Goal: Transaction & Acquisition: Download file/media

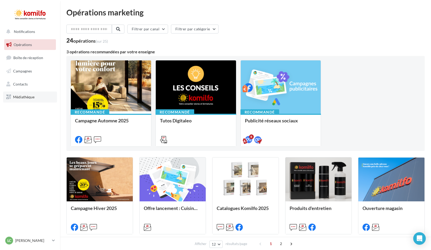
click at [22, 96] on span "Médiathèque" at bounding box center [23, 97] width 21 height 4
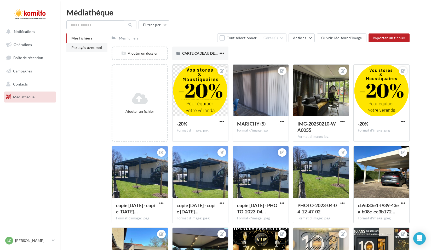
click at [91, 47] on span "Partagés avec moi" at bounding box center [86, 47] width 31 height 4
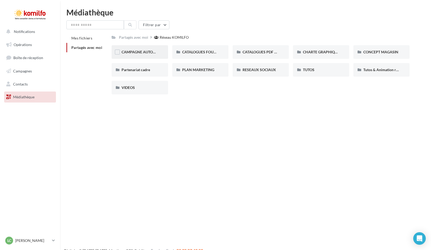
click at [139, 55] on div "CAMPAGNE AUTOMNE" at bounding box center [140, 52] width 56 height 14
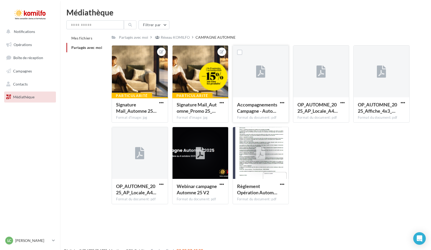
click at [283, 99] on div "AccompagnementsCampagne - Auto… Format du document: pdf" at bounding box center [261, 109] width 56 height 25
click at [282, 104] on span "button" at bounding box center [282, 102] width 4 height 4
click at [262, 64] on div at bounding box center [260, 71] width 9 height 17
click at [239, 53] on label at bounding box center [239, 52] width 5 height 5
click at [255, 74] on div at bounding box center [261, 71] width 56 height 52
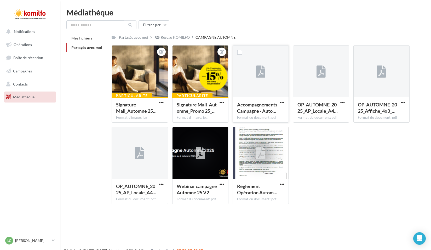
click at [255, 74] on div at bounding box center [261, 71] width 56 height 52
click at [281, 103] on span "button" at bounding box center [282, 102] width 4 height 4
click at [262, 113] on button "Télécharger" at bounding box center [259, 113] width 52 height 14
